Goal: Task Accomplishment & Management: Manage account settings

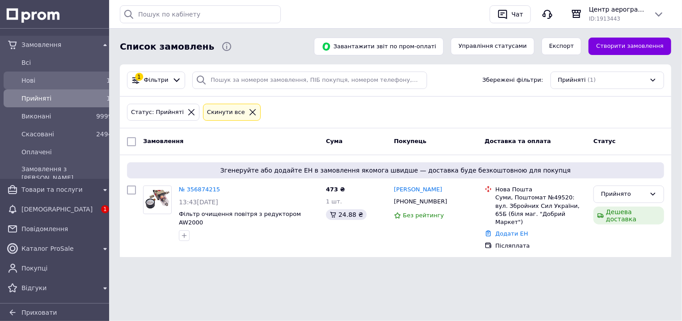
click at [67, 73] on div "Нові 1" at bounding box center [58, 80] width 107 height 14
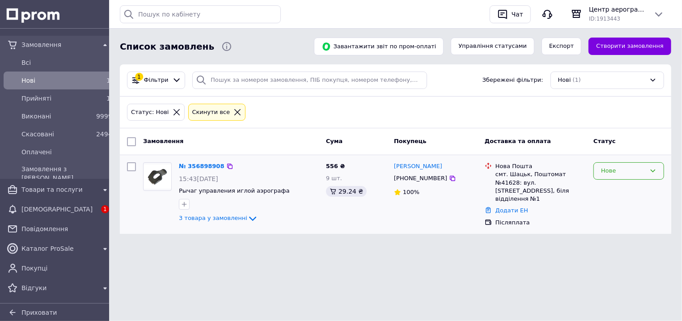
click at [622, 175] on div "Нове" at bounding box center [623, 170] width 45 height 9
click at [622, 185] on li "Прийнято" at bounding box center [629, 190] width 70 height 17
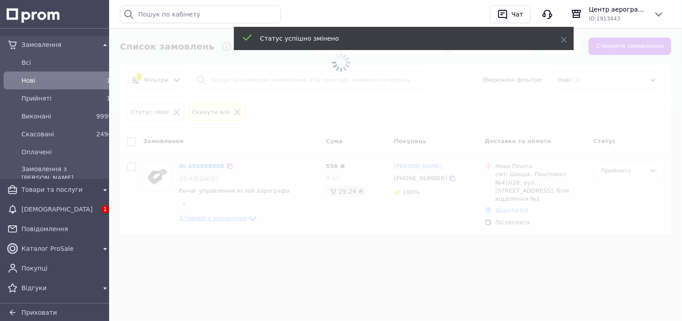
click at [208, 219] on span at bounding box center [341, 160] width 682 height 321
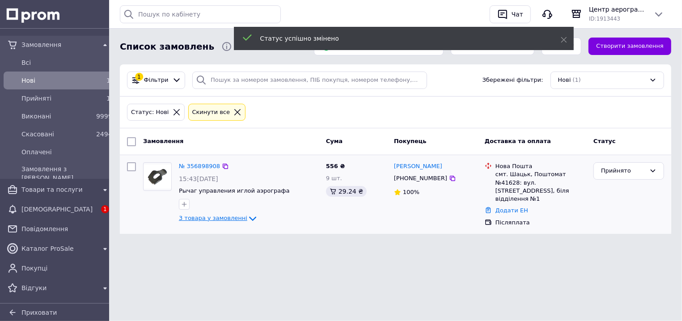
click at [208, 219] on span "3 товара у замовленні" at bounding box center [213, 218] width 68 height 7
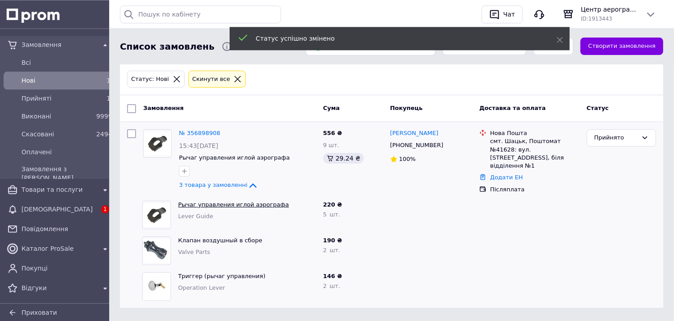
scroll to position [46, 0]
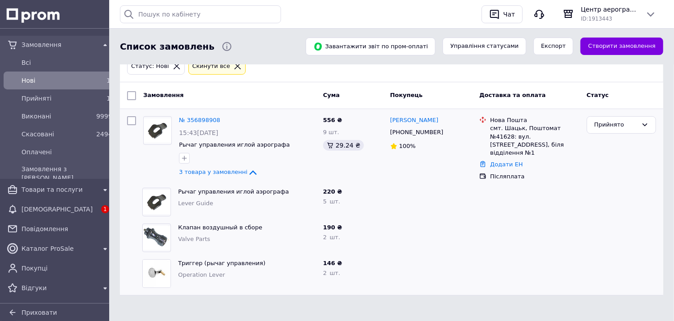
click at [197, 203] on span "Lever Guide" at bounding box center [195, 203] width 35 height 7
click at [182, 239] on span "Valve Parts" at bounding box center [194, 239] width 32 height 7
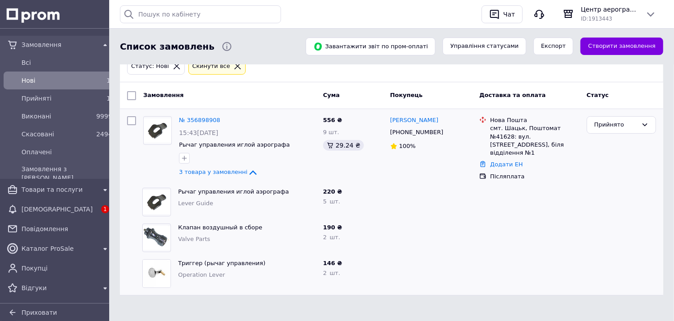
click at [182, 239] on span "Valve Parts" at bounding box center [194, 239] width 32 height 7
click at [202, 273] on span "Operation Lever" at bounding box center [201, 274] width 47 height 7
click at [402, 265] on div at bounding box center [430, 274] width 89 height 36
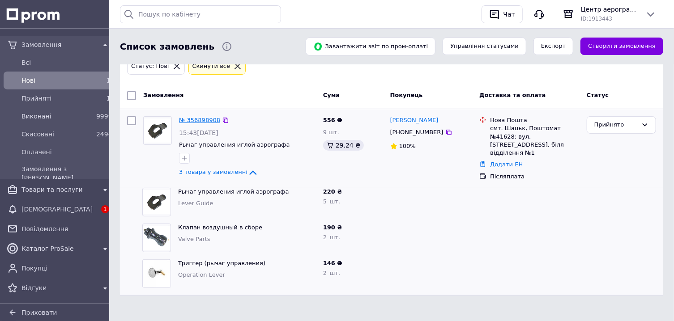
drag, startPoint x: 204, startPoint y: 120, endPoint x: 210, endPoint y: 125, distance: 8.0
click at [204, 120] on link "№ 356898908" at bounding box center [199, 120] width 41 height 7
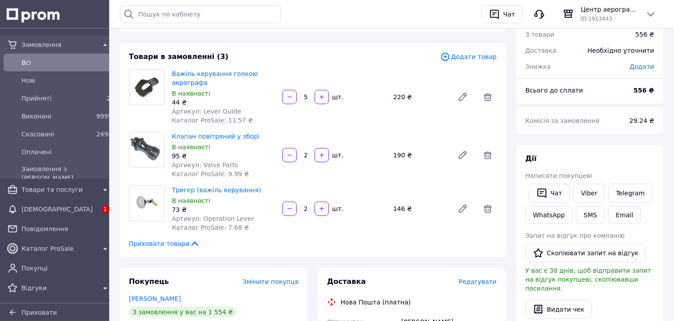
scroll to position [48, 0]
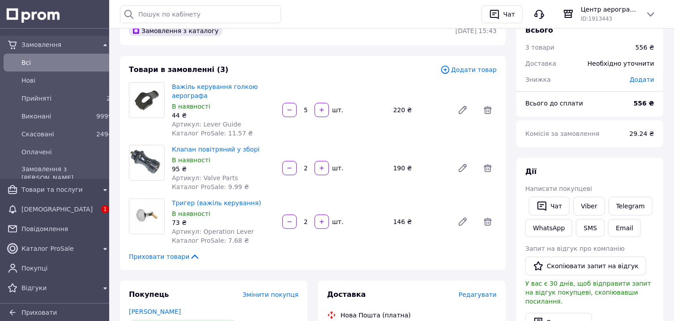
drag, startPoint x: 459, startPoint y: 72, endPoint x: 461, endPoint y: 77, distance: 4.7
click at [459, 72] on span "Додати товар" at bounding box center [468, 70] width 56 height 10
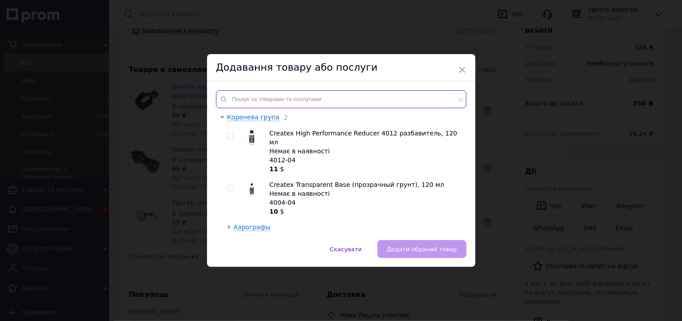
click at [317, 98] on input "text" at bounding box center [341, 99] width 250 height 18
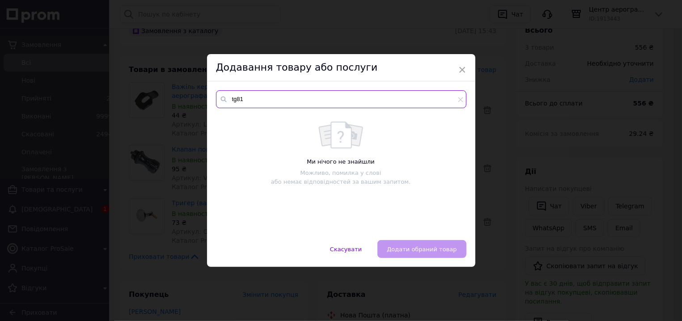
type input "tg81"
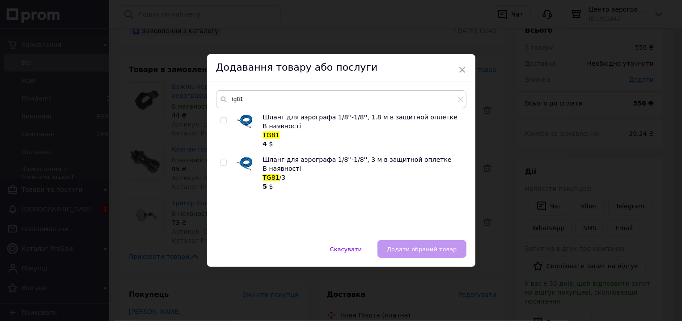
drag, startPoint x: 217, startPoint y: 123, endPoint x: 222, endPoint y: 129, distance: 8.0
click at [220, 123] on input "checkbox" at bounding box center [223, 121] width 6 height 6
checkbox input "true"
click at [391, 250] on button "Додати обраний товар" at bounding box center [421, 249] width 89 height 18
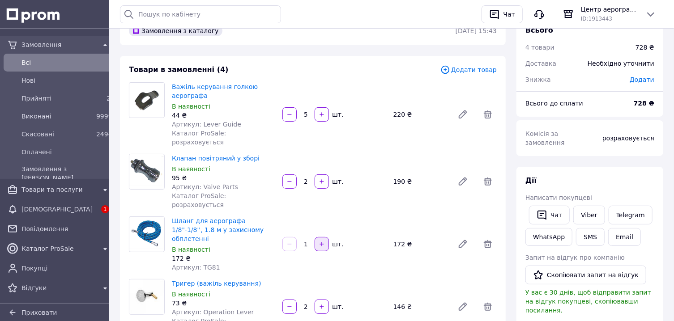
click at [324, 237] on button "button" at bounding box center [321, 244] width 14 height 14
type input "2"
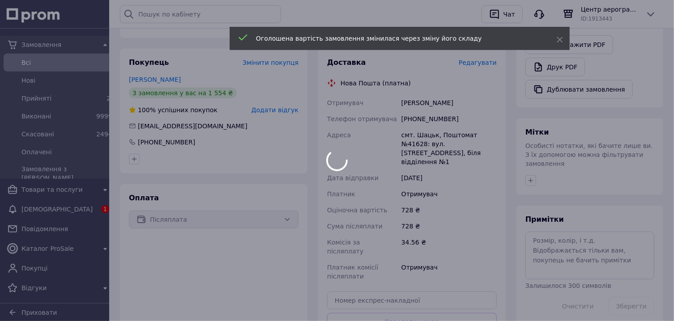
scroll to position [105, 0]
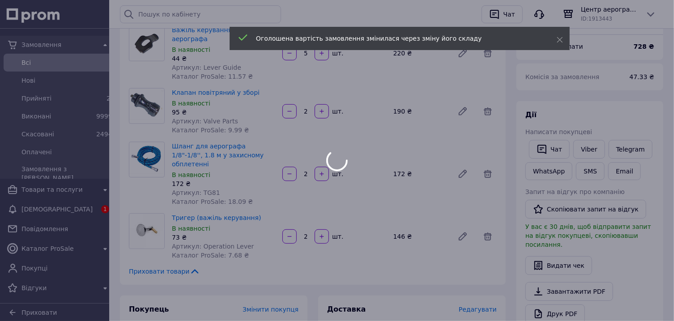
type input "2"
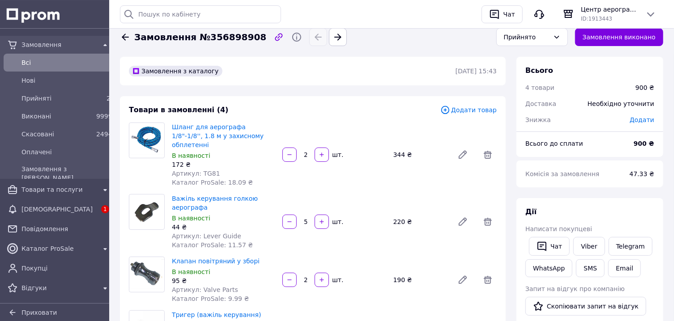
scroll to position [0, 0]
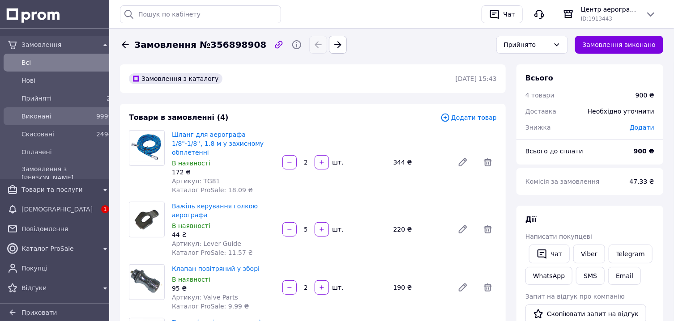
click at [56, 113] on span "Виконані" at bounding box center [56, 116] width 71 height 9
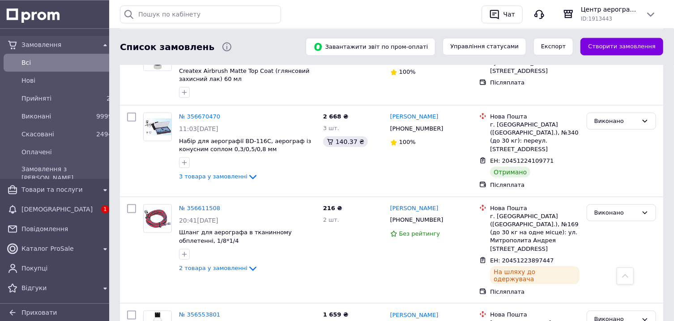
scroll to position [527, 0]
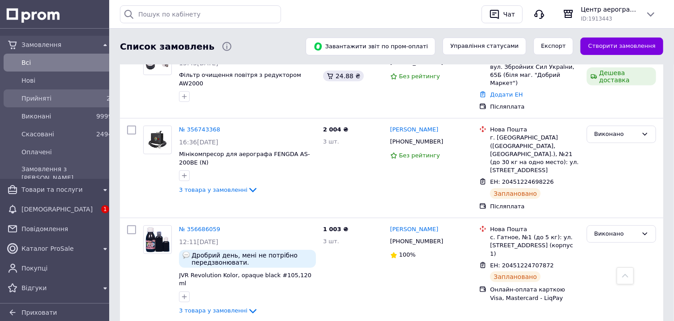
click at [96, 102] on div "2" at bounding box center [103, 98] width 14 height 9
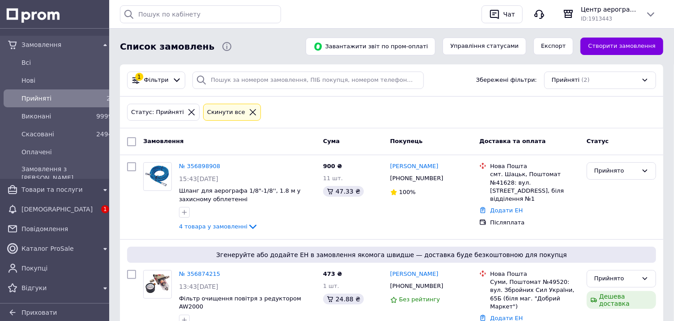
click at [210, 165] on link "№ 356898908" at bounding box center [199, 166] width 41 height 7
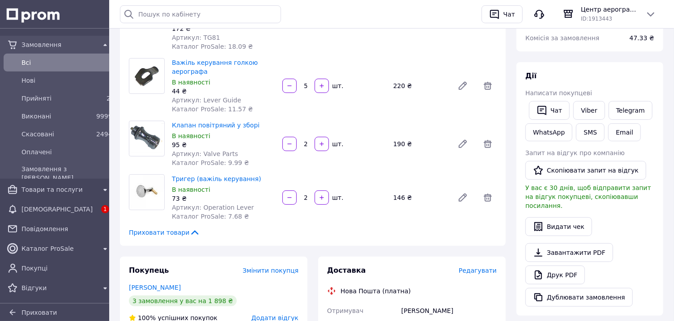
scroll to position [288, 0]
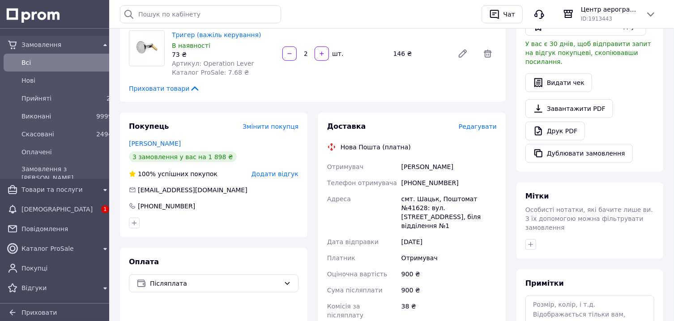
click at [437, 198] on div "смт. Шацьк, Поштомат №41628: вул. [STREET_ADDRESS], біля відділення №1" at bounding box center [448, 212] width 99 height 43
click at [355, 234] on div "Дата відправки" at bounding box center [362, 242] width 74 height 16
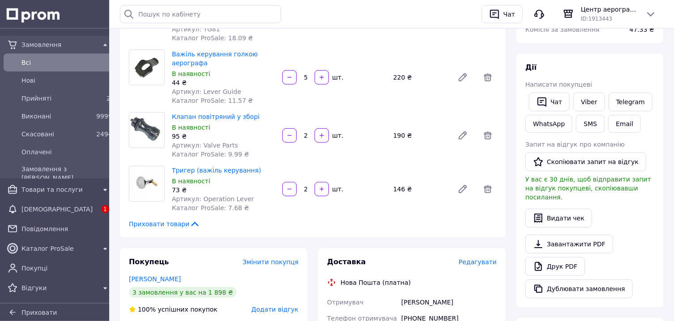
scroll to position [144, 0]
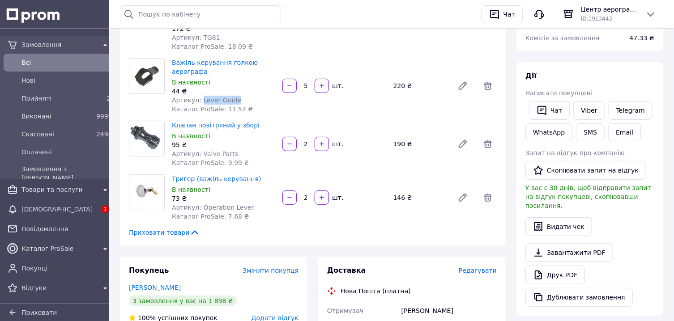
drag, startPoint x: 199, startPoint y: 91, endPoint x: 230, endPoint y: 91, distance: 31.8
click at [230, 97] on span "Артикул: Lever Guide" at bounding box center [206, 100] width 69 height 7
copy span "Lever Guide"
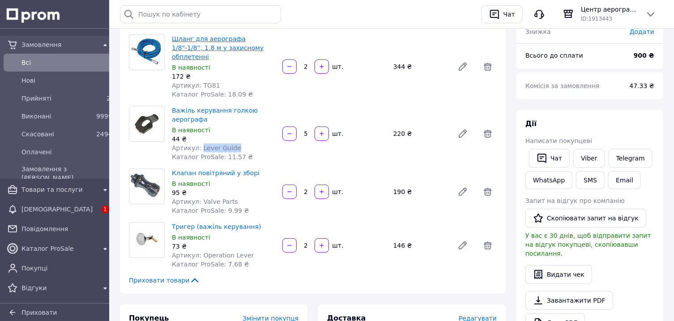
scroll to position [48, 0]
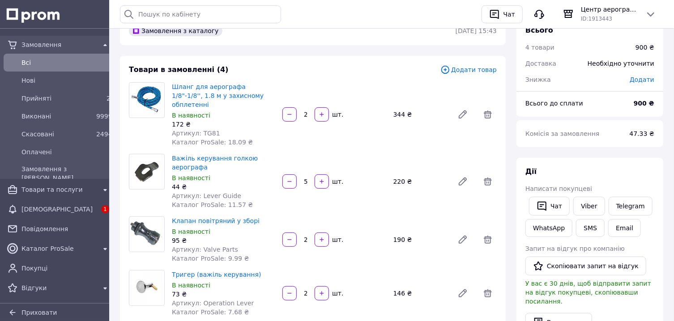
click at [205, 130] on span "Артикул: TG81" at bounding box center [196, 133] width 48 height 7
copy span "TG81"
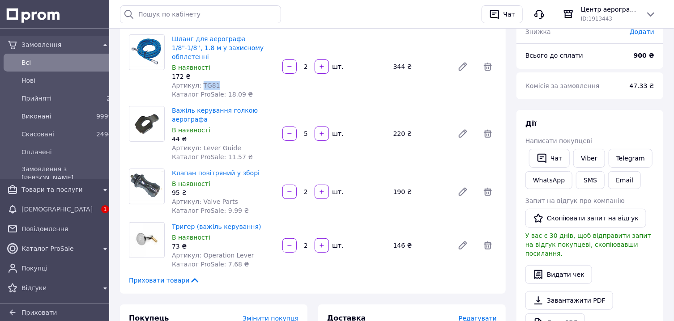
scroll to position [240, 0]
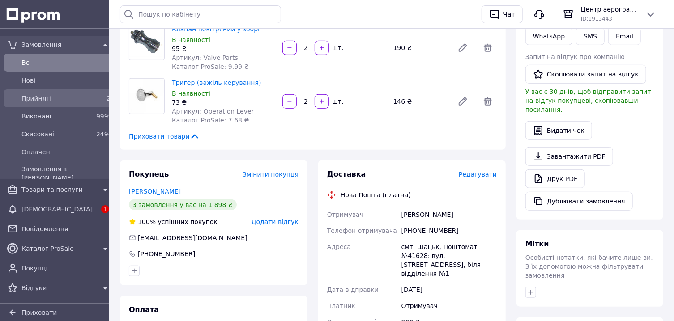
click at [96, 97] on div "2" at bounding box center [103, 98] width 14 height 9
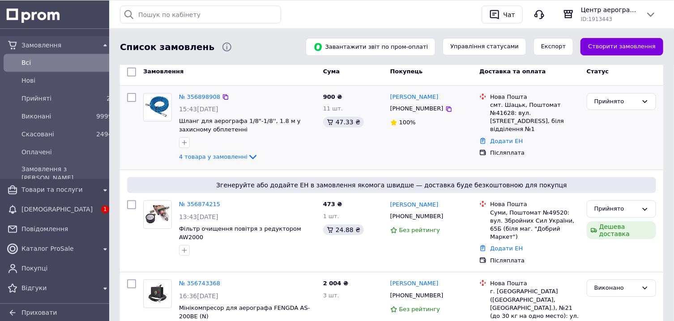
scroll to position [48, 0]
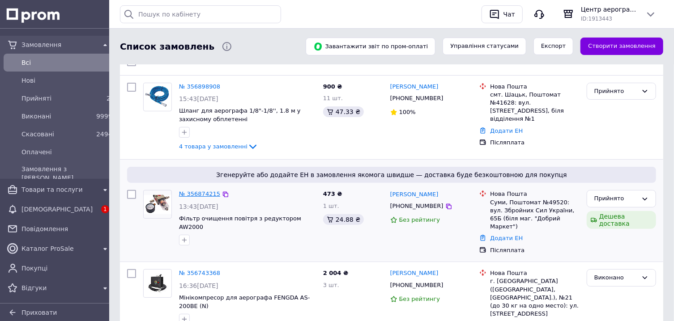
click at [199, 196] on link "№ 356874215" at bounding box center [199, 194] width 41 height 7
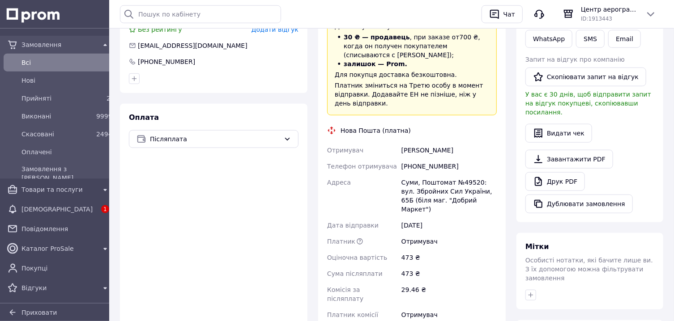
scroll to position [240, 0]
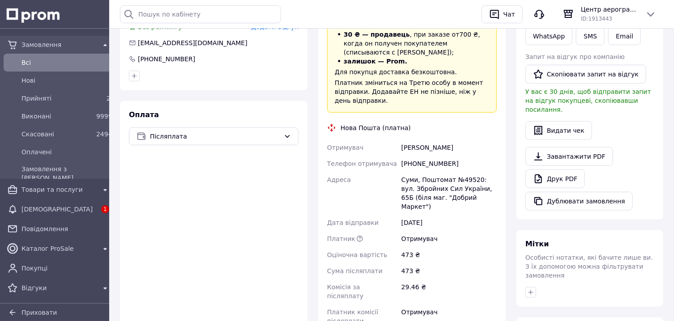
click at [422, 174] on div "Суми, Поштомат №49520: вул. Збройних Сил України, 65Б (біля маг. "Добрий Маркет…" at bounding box center [448, 193] width 99 height 43
click at [368, 231] on div "Платник" at bounding box center [362, 239] width 74 height 16
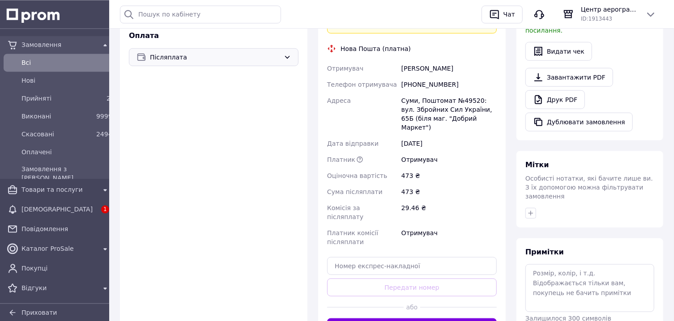
scroll to position [335, 0]
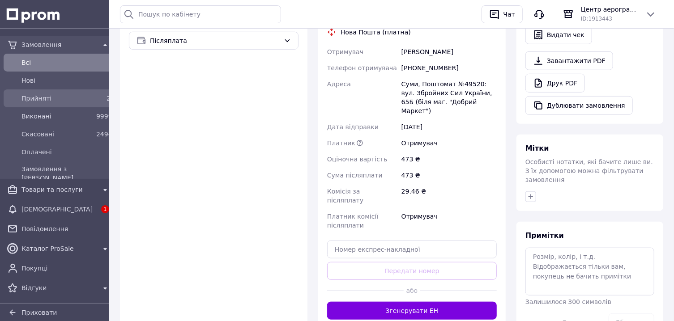
click at [96, 99] on div "2" at bounding box center [103, 98] width 14 height 9
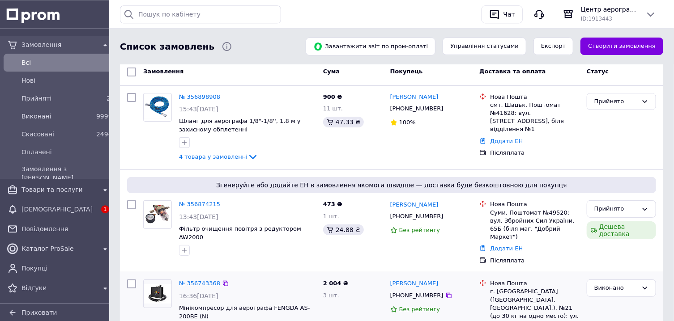
scroll to position [48, 0]
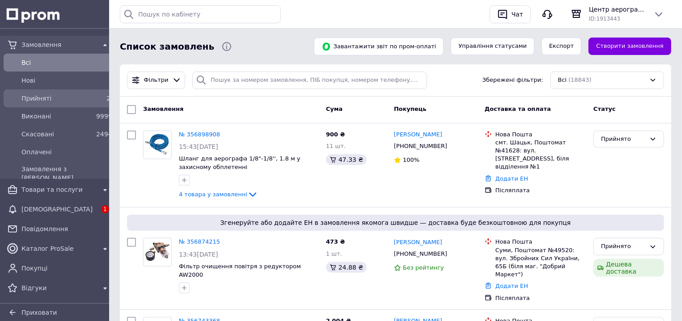
click at [62, 97] on span "Прийняті" at bounding box center [56, 98] width 71 height 9
